Goal: Task Accomplishment & Management: Complete application form

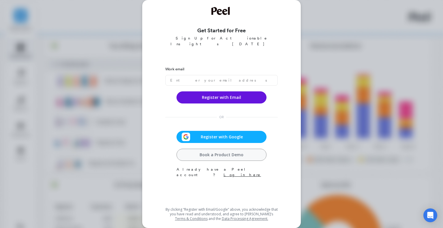
click at [207, 134] on span "Register with Google" at bounding box center [221, 137] width 63 height 6
click at [235, 134] on span "Register with Google" at bounding box center [221, 137] width 63 height 6
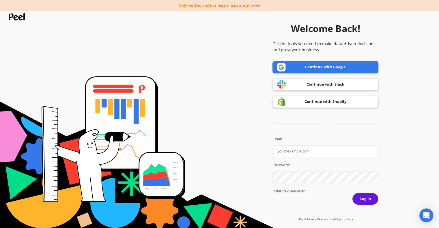
click at [318, 57] on div "Welcome Back! Get the tools you need to make data-driven decisions and grow you…" at bounding box center [325, 119] width 106 height 222
click at [309, 65] on link "Continue with Google" at bounding box center [325, 67] width 106 height 12
click at [302, 63] on link "Continue with Google" at bounding box center [325, 67] width 106 height 12
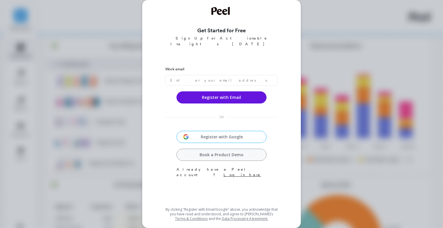
click at [215, 138] on div "Register with Google Book a Product Demo Already have a Peel account? Log in he…" at bounding box center [222, 154] width 90 height 47
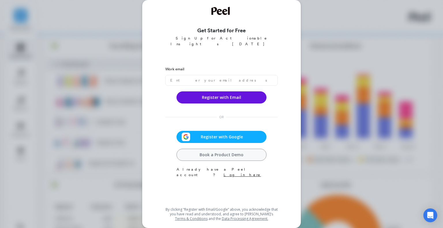
click at [215, 135] on div "Register with Google" at bounding box center [221, 137] width 87 height 9
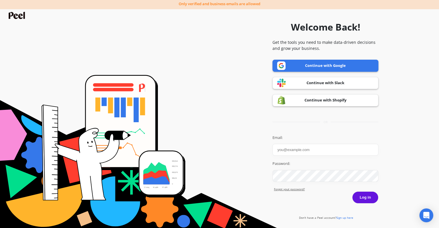
scroll to position [5, 0]
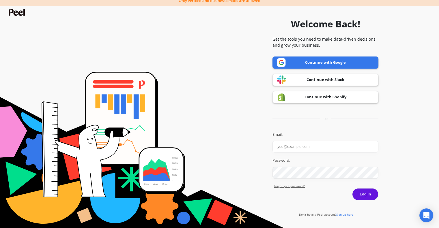
click at [341, 213] on span "Sign up here" at bounding box center [344, 215] width 17 height 4
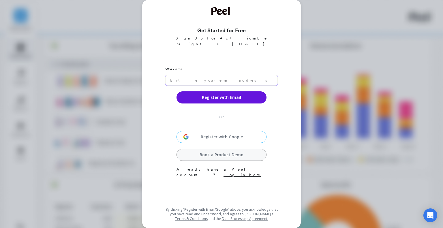
click at [203, 78] on input "email" at bounding box center [221, 80] width 113 height 11
click at [204, 75] on input "email" at bounding box center [221, 80] width 113 height 11
click at [198, 66] on label "Work email" at bounding box center [221, 69] width 113 height 6
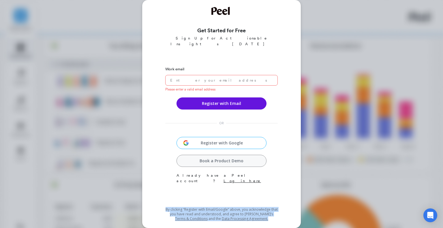
drag, startPoint x: 157, startPoint y: 209, endPoint x: 283, endPoint y: 219, distance: 126.5
click at [283, 219] on div "Get Started for Free Sign Up for Actionable Insights Today Work email Please en…" at bounding box center [221, 114] width 145 height 214
drag, startPoint x: 284, startPoint y: 219, endPoint x: 288, endPoint y: 215, distance: 5.5
click at [284, 219] on div "Get Started for Free Sign Up for Actionable Insights Today Work email Please en…" at bounding box center [221, 114] width 145 height 214
drag, startPoint x: 260, startPoint y: 219, endPoint x: 158, endPoint y: 197, distance: 104.2
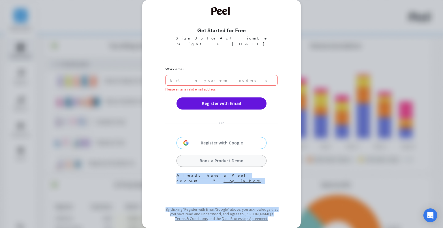
click at [158, 197] on div "Get Started for Free Sign Up for Actionable Insights Today Work email Please en…" at bounding box center [221, 114] width 145 height 214
drag, startPoint x: 158, startPoint y: 202, endPoint x: 308, endPoint y: 221, distance: 151.3
click at [308, 221] on div "Get Started for Free Sign Up for Actionable Insights Today Work email Please en…" at bounding box center [221, 114] width 443 height 228
click at [263, 200] on div "Work email Please enter a valid email address Register with Email OR Register w…" at bounding box center [221, 134] width 113 height 142
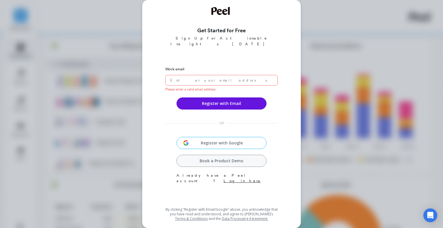
click at [246, 187] on div "Work email Please enter a valid email address Register with Email OR Register w…" at bounding box center [221, 134] width 113 height 142
click at [367, 136] on div "Get Started for Free Sign Up for Actionable Insights Today Work email Please en…" at bounding box center [221, 114] width 443 height 228
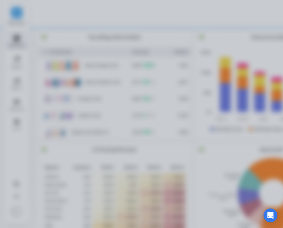
click at [250, 46] on div at bounding box center [141, 114] width 283 height 228
click at [186, 59] on div at bounding box center [141, 114] width 283 height 228
click at [208, 35] on div at bounding box center [141, 114] width 283 height 228
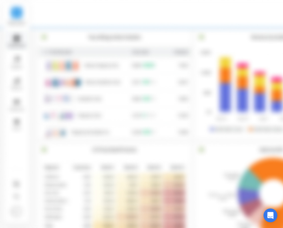
click at [258, 25] on div at bounding box center [141, 114] width 283 height 228
click at [279, 16] on div at bounding box center [141, 114] width 283 height 228
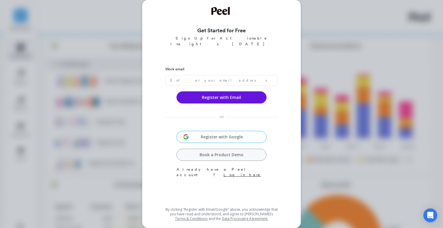
drag, startPoint x: 189, startPoint y: 37, endPoint x: 271, endPoint y: 33, distance: 82.6
click at [256, 31] on div "Get Started for Free Sign Up for Actionable Insights [DATE]" at bounding box center [221, 42] width 113 height 31
click at [271, 33] on h3 "Get Started for Free" at bounding box center [221, 31] width 113 height 8
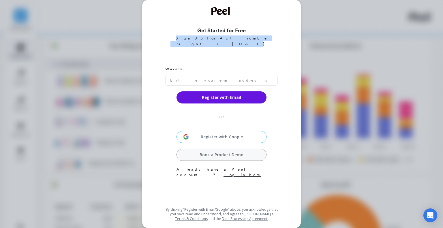
drag, startPoint x: 207, startPoint y: 44, endPoint x: 167, endPoint y: 47, distance: 40.2
click at [167, 47] on div "Get Started for Free Sign Up for Actionable Insights [DATE]" at bounding box center [221, 42] width 113 height 31
drag, startPoint x: 176, startPoint y: 39, endPoint x: 183, endPoint y: 35, distance: 8.0
click at [176, 38] on p "Sign Up for Actionable Insights [DATE]" at bounding box center [221, 40] width 113 height 11
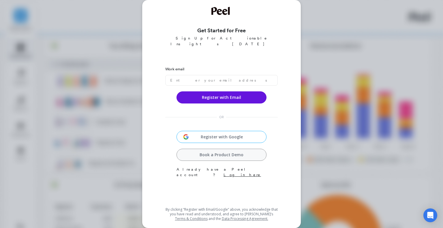
click at [186, 34] on h3 "Get Started for Free" at bounding box center [221, 31] width 113 height 8
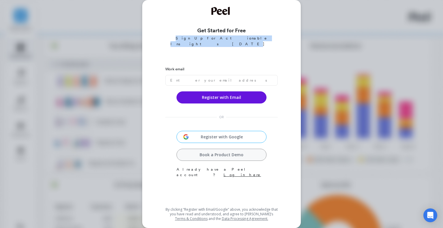
drag, startPoint x: 187, startPoint y: 39, endPoint x: 280, endPoint y: 44, distance: 92.5
click at [280, 44] on div "Get Started for Free Sign Up for Actionable Insights [DATE] Work email Register…" at bounding box center [221, 114] width 145 height 214
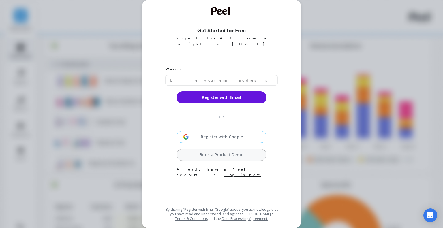
click at [386, 10] on div "Get Started for Free Sign Up for Actionable Insights [DATE] Work email Register…" at bounding box center [221, 114] width 443 height 228
